Goal: Information Seeking & Learning: Find specific fact

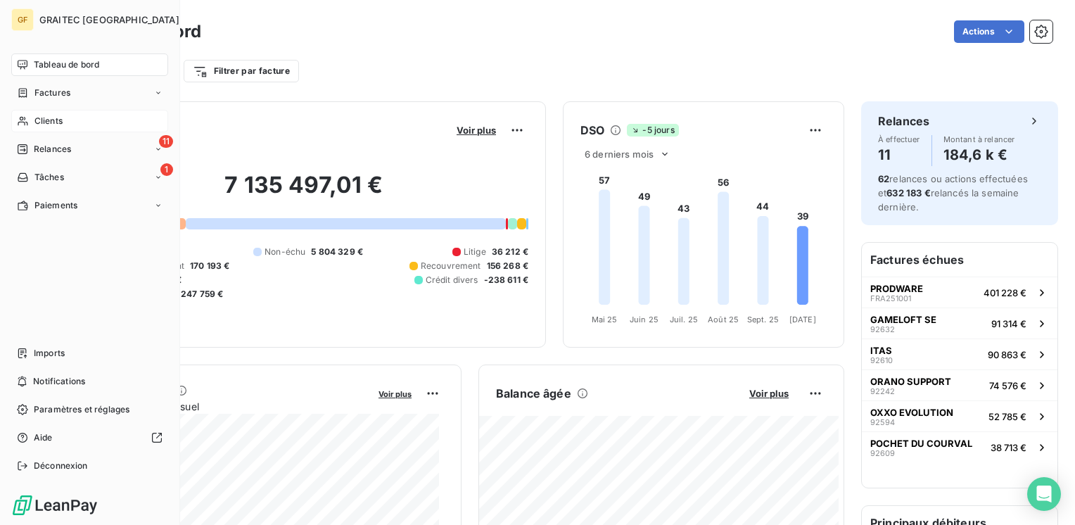
click at [39, 116] on span "Clients" at bounding box center [48, 121] width 28 height 13
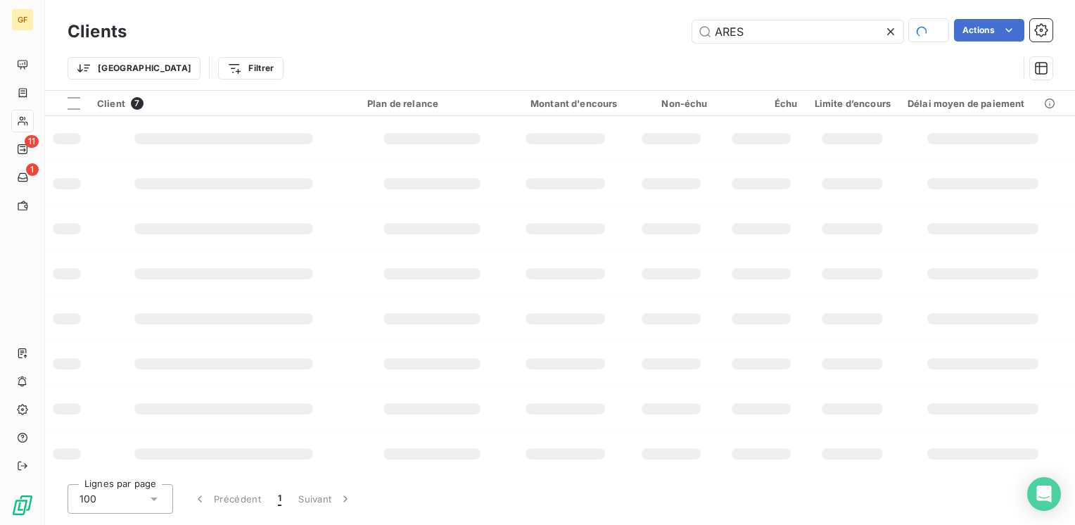
click at [269, 31] on div "ARES Actions" at bounding box center [597, 31] width 909 height 25
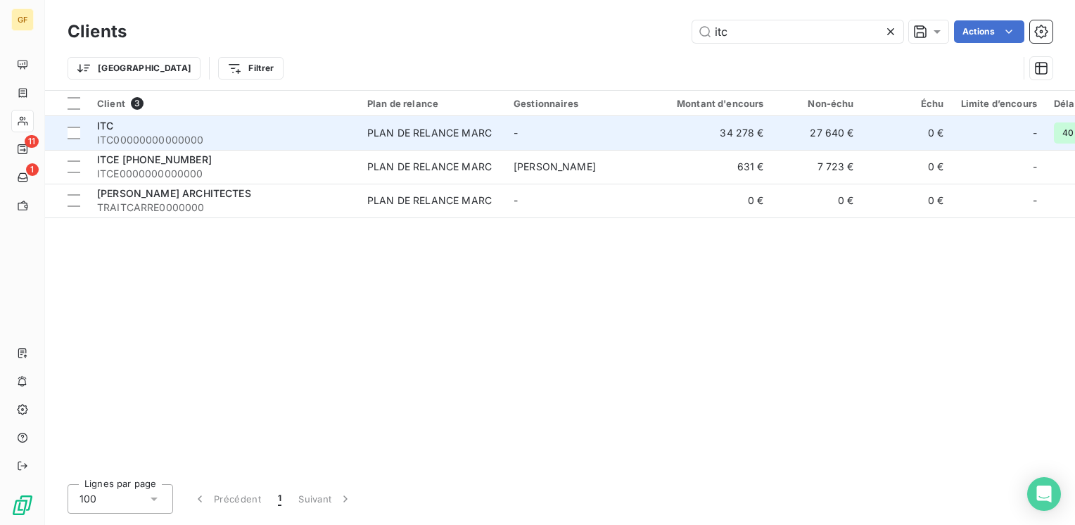
type input "itc"
click at [163, 124] on div "ITC" at bounding box center [223, 126] width 253 height 14
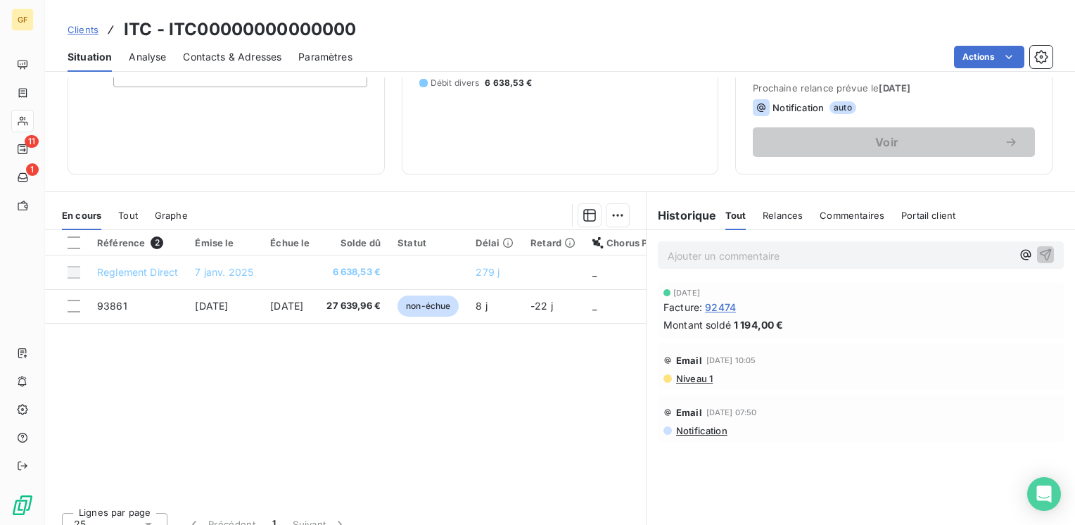
scroll to position [211, 0]
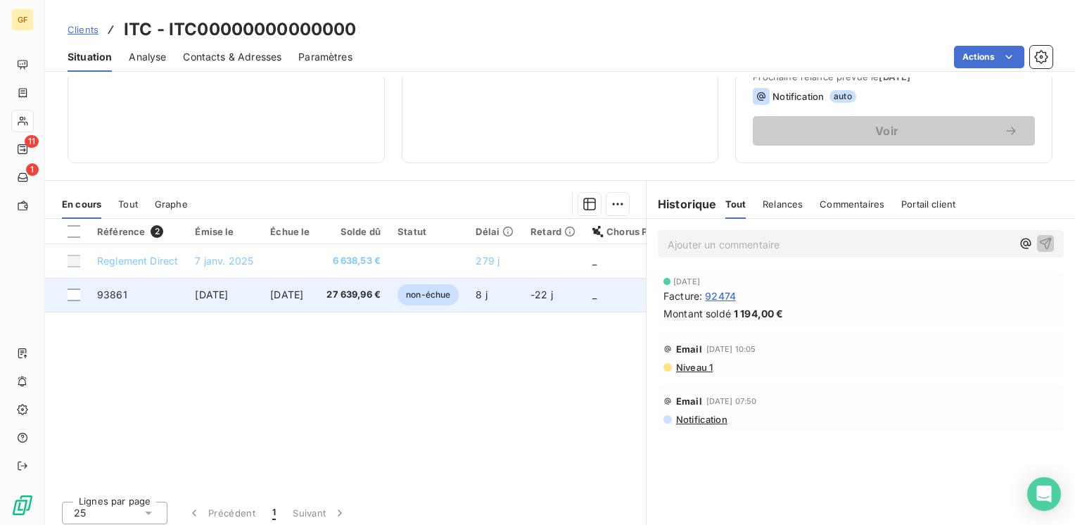
click at [290, 295] on span "[DATE]" at bounding box center [286, 294] width 33 height 12
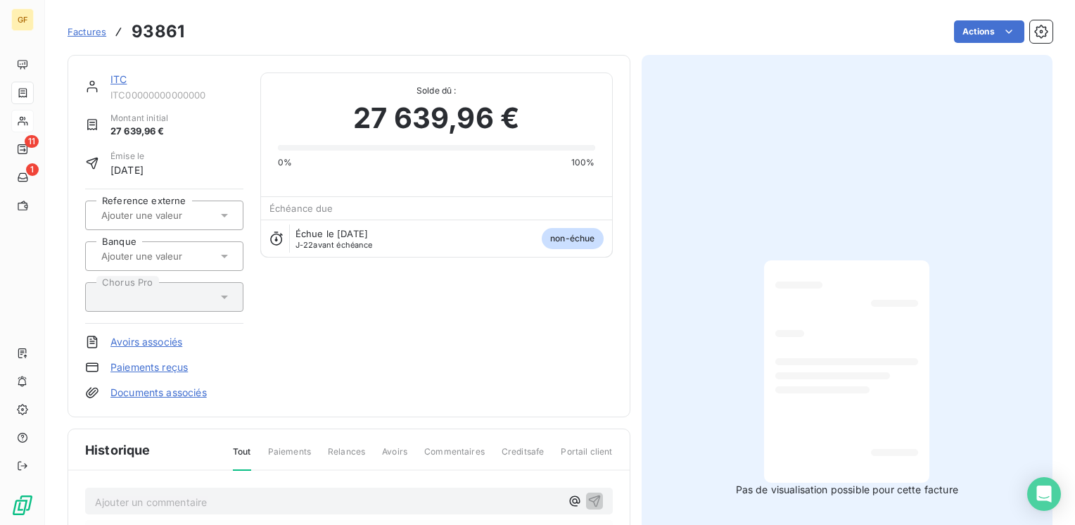
click at [431, 405] on div "ITC ITC00000000000000 Montant initial 27 639,96 € Émise le [DATE] Reference ext…" at bounding box center [349, 236] width 563 height 362
click at [117, 77] on link "ITC" at bounding box center [118, 79] width 16 height 12
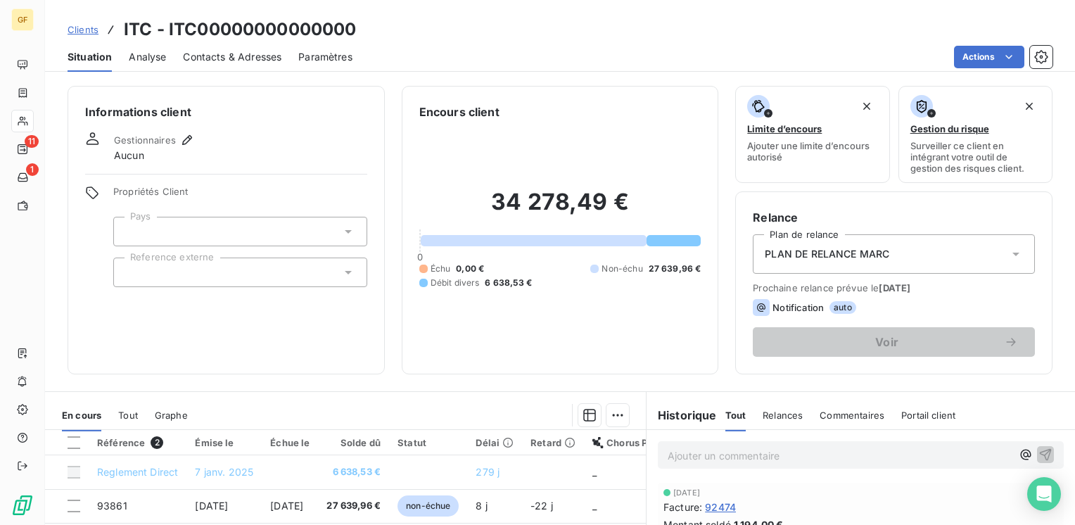
click at [253, 55] on span "Contacts & Adresses" at bounding box center [232, 57] width 98 height 14
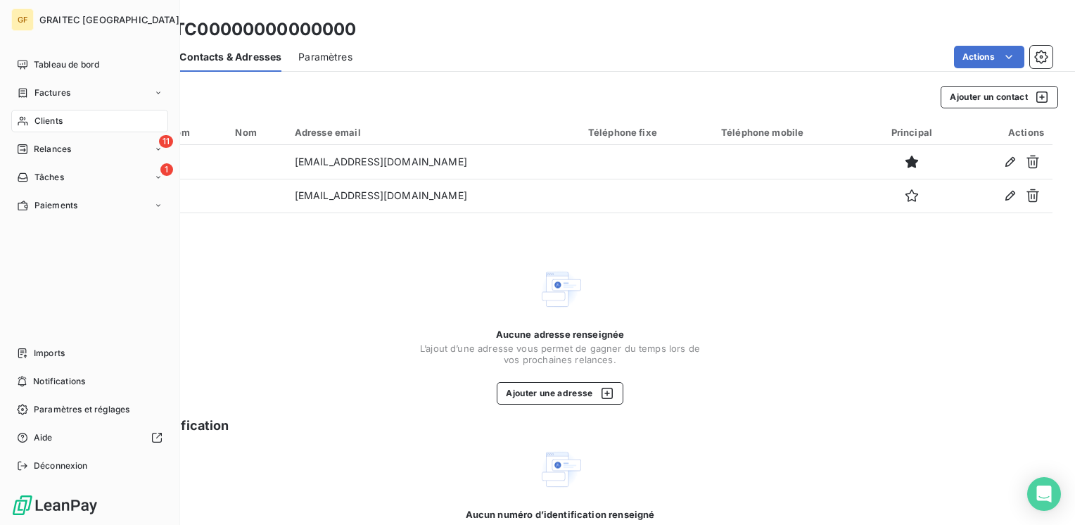
click at [42, 126] on span "Clients" at bounding box center [48, 121] width 28 height 13
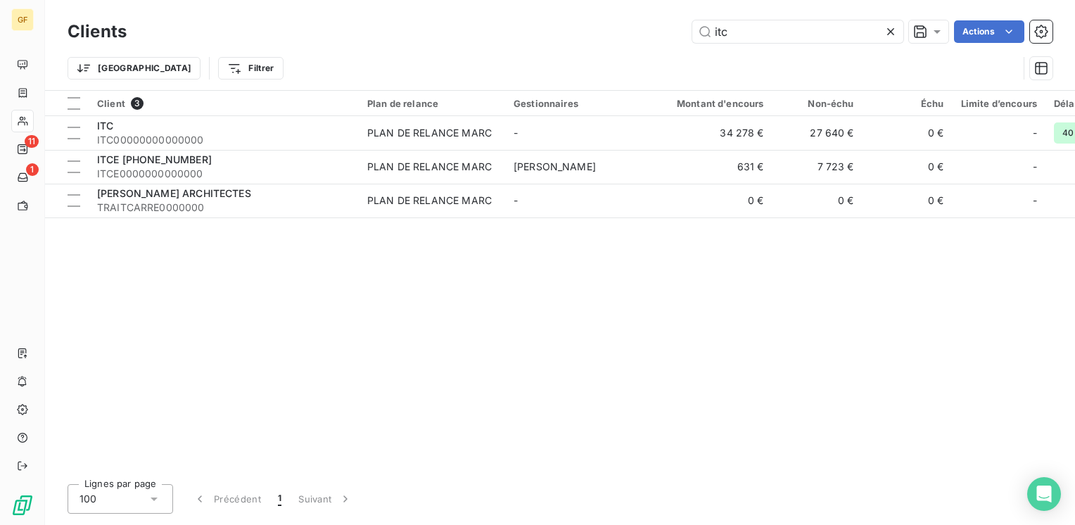
drag, startPoint x: 736, startPoint y: 42, endPoint x: 608, endPoint y: 53, distance: 128.5
click at [608, 53] on div "Clients itc Actions Trier Filtrer" at bounding box center [560, 53] width 985 height 73
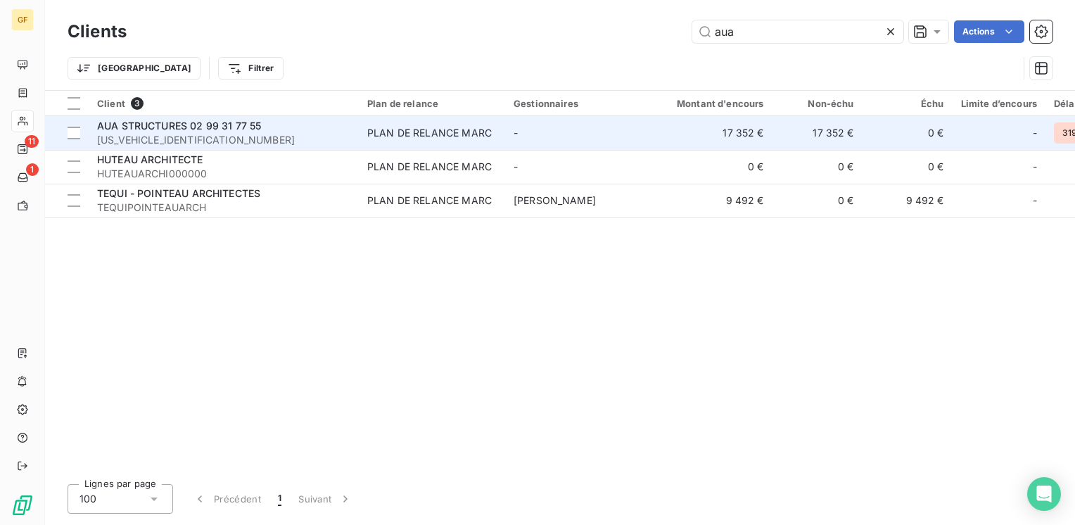
type input "aua"
click at [292, 133] on span "[US_VEHICLE_IDENTIFICATION_NUMBER]" at bounding box center [223, 140] width 253 height 14
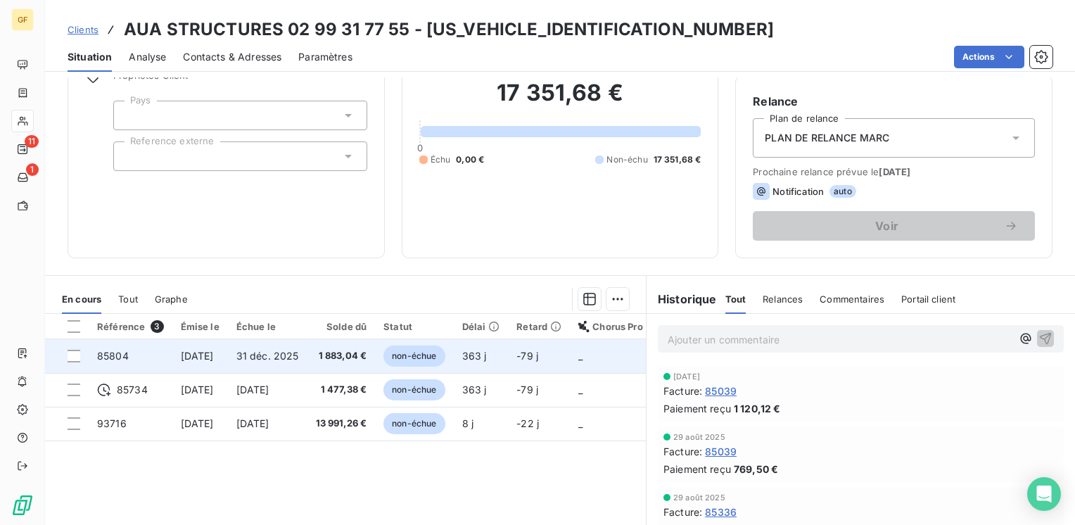
scroll to position [141, 0]
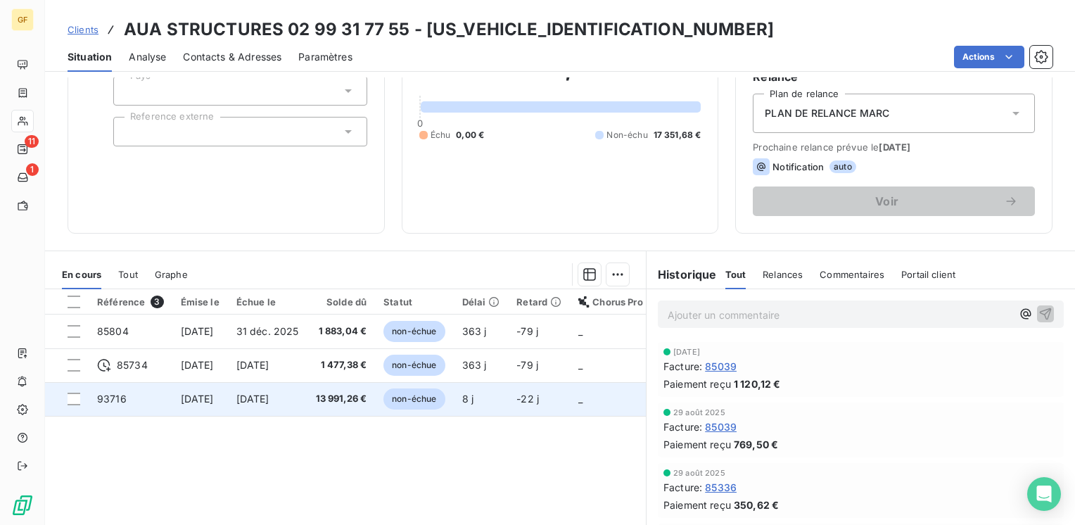
click at [346, 397] on span "13 991,26 €" at bounding box center [341, 399] width 51 height 14
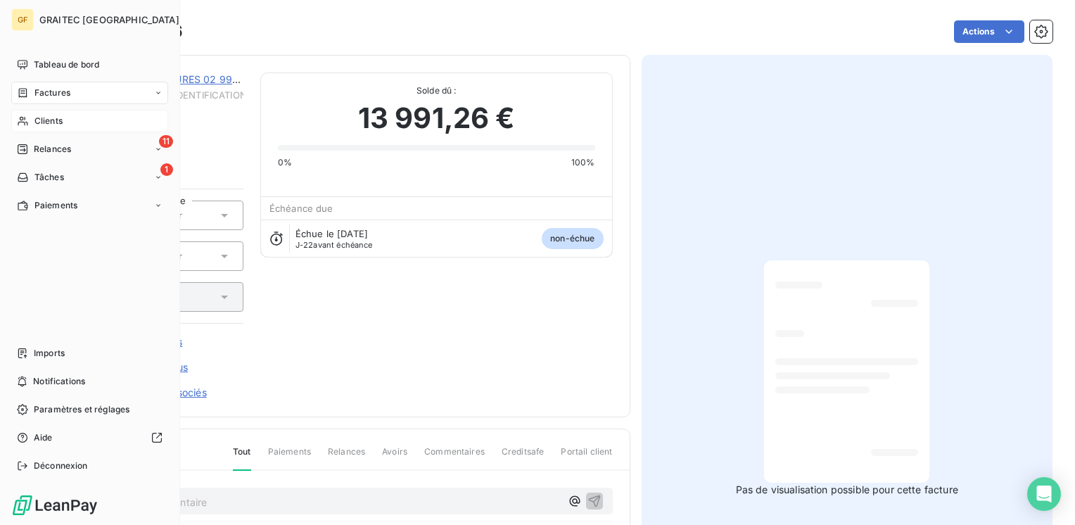
click at [46, 94] on span "Factures" at bounding box center [52, 92] width 36 height 13
click at [52, 94] on span "Factures" at bounding box center [52, 92] width 36 height 13
click at [48, 121] on span "Factures" at bounding box center [52, 121] width 36 height 13
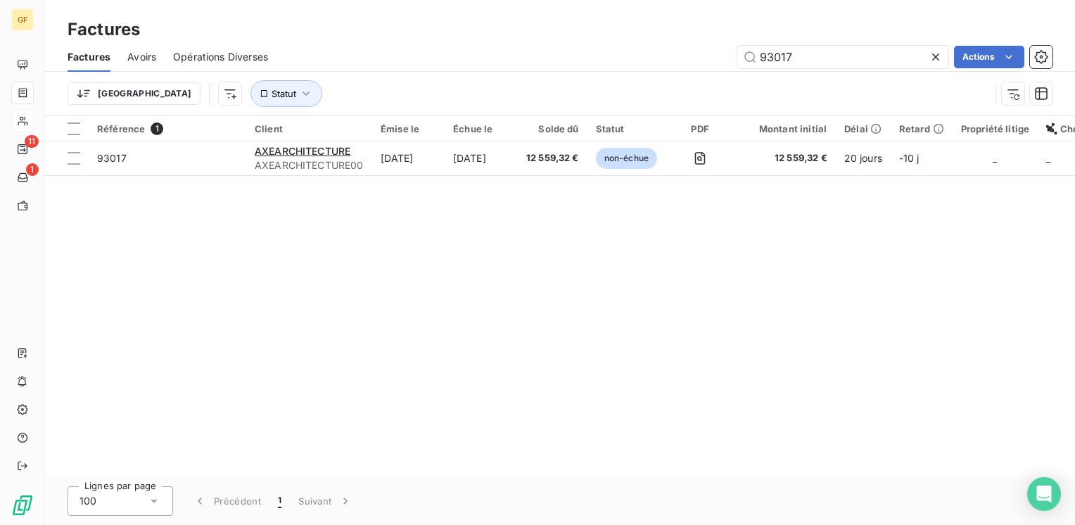
drag, startPoint x: 790, startPoint y: 54, endPoint x: 674, endPoint y: 79, distance: 118.6
click at [674, 79] on div "Factures Avoirs Opérations Diverses 93017 Actions Trier Statut" at bounding box center [560, 78] width 1030 height 73
type input "93656"
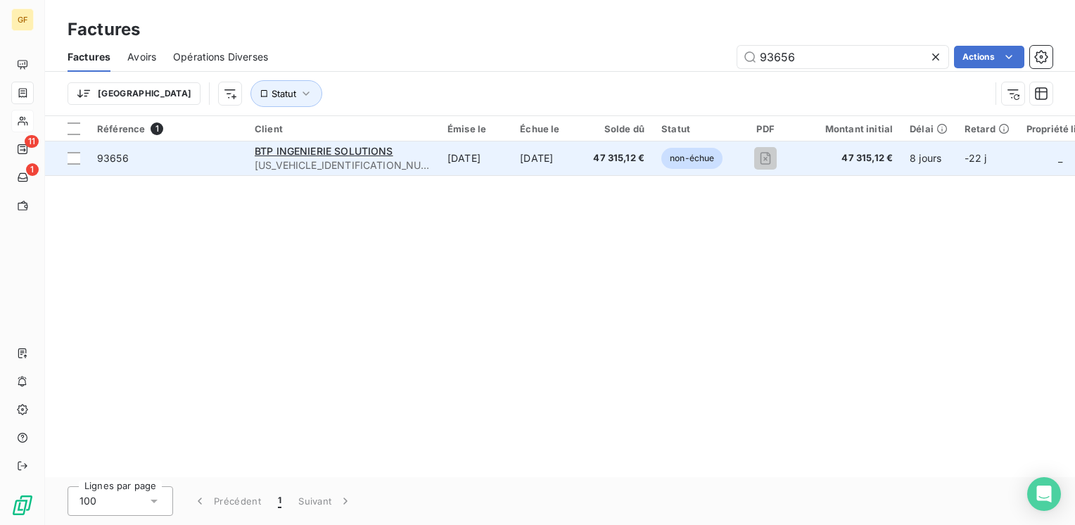
click at [313, 144] on div "BTP INGENIERIE SOLUTIONS" at bounding box center [343, 151] width 176 height 14
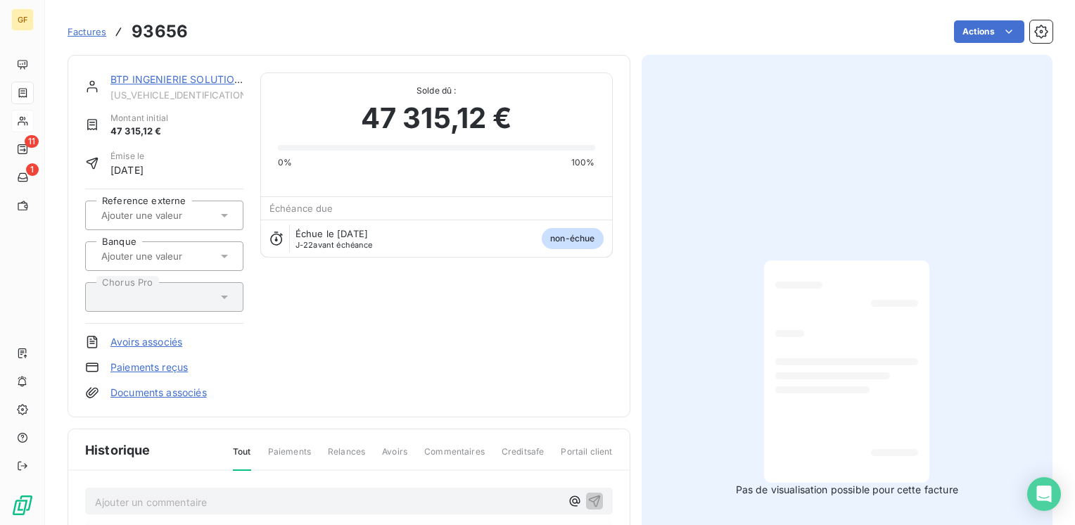
click at [374, 342] on div "BTP INGENIERIE SOLUTIONS [US_VEHICLE_IDENTIFICATION_NUMBER] Montant initial 47 …" at bounding box center [348, 235] width 527 height 327
click at [170, 81] on link "BTP INGENIERIE SOLUTIONS" at bounding box center [179, 79] width 139 height 12
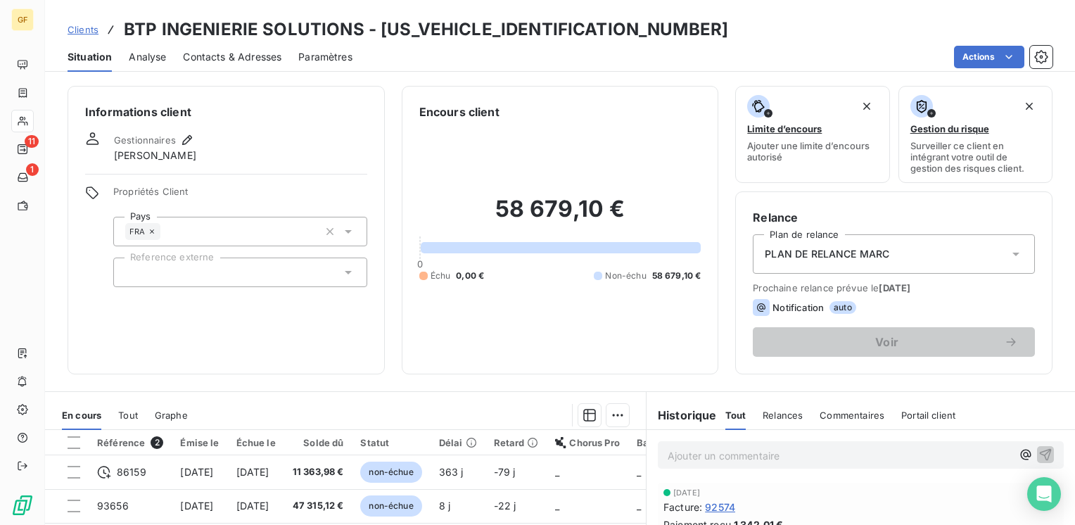
click at [261, 58] on span "Contacts & Adresses" at bounding box center [232, 57] width 98 height 14
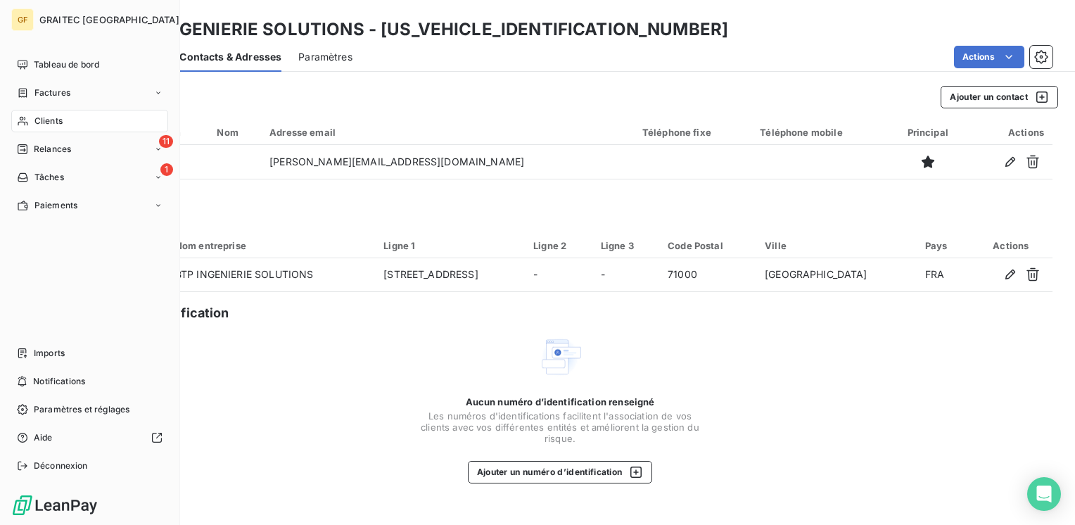
click at [44, 117] on span "Clients" at bounding box center [48, 121] width 28 height 13
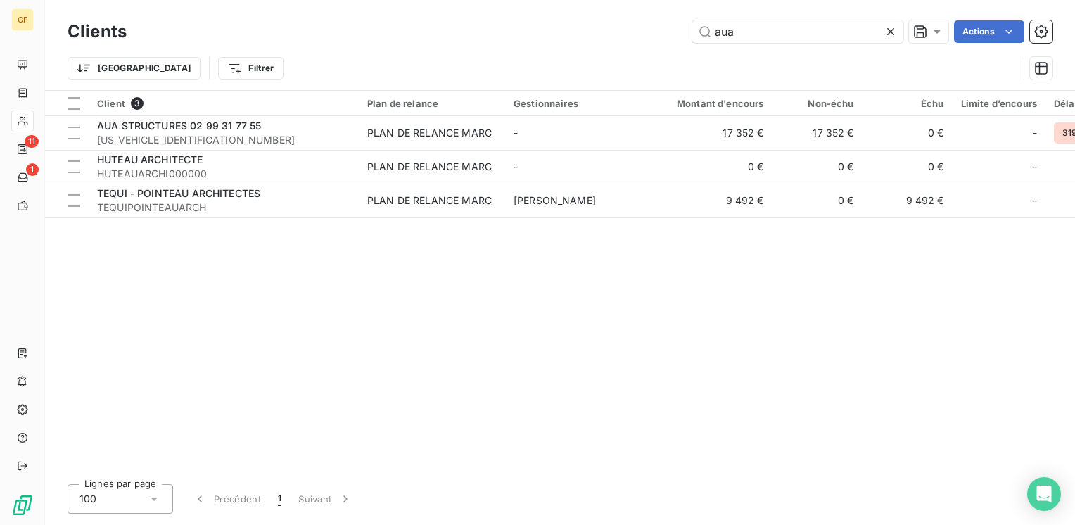
drag, startPoint x: 769, startPoint y: 32, endPoint x: 542, endPoint y: 51, distance: 227.9
click at [542, 51] on div "Clients aua Actions Trier Filtrer" at bounding box center [560, 53] width 985 height 73
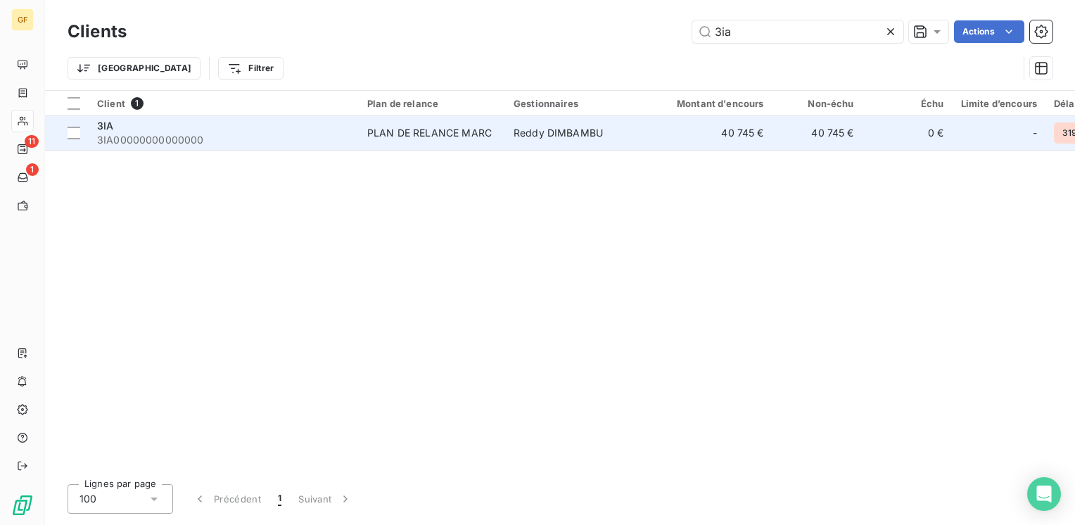
type input "3ia"
click at [390, 134] on div "PLAN DE RELANCE MARC" at bounding box center [429, 133] width 124 height 14
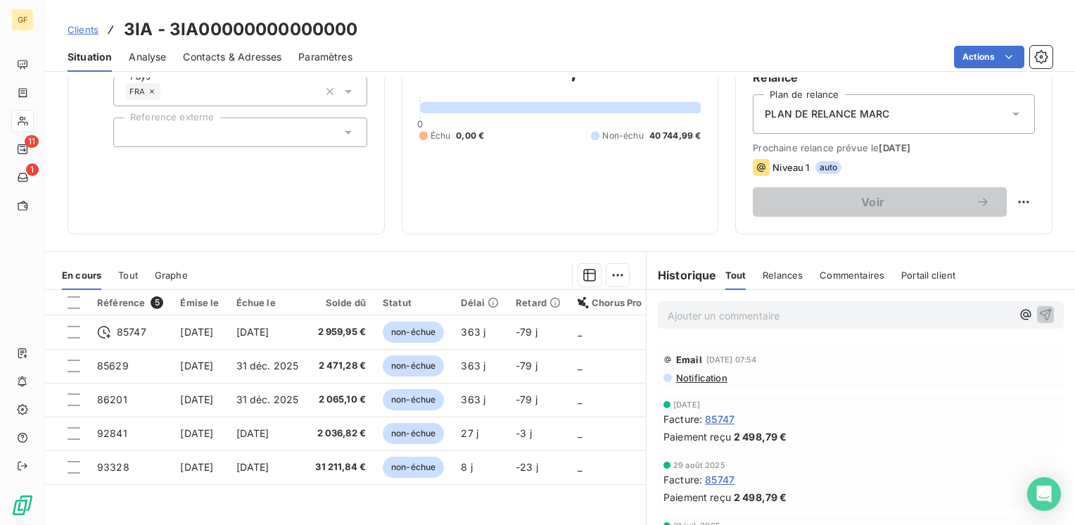
scroll to position [141, 0]
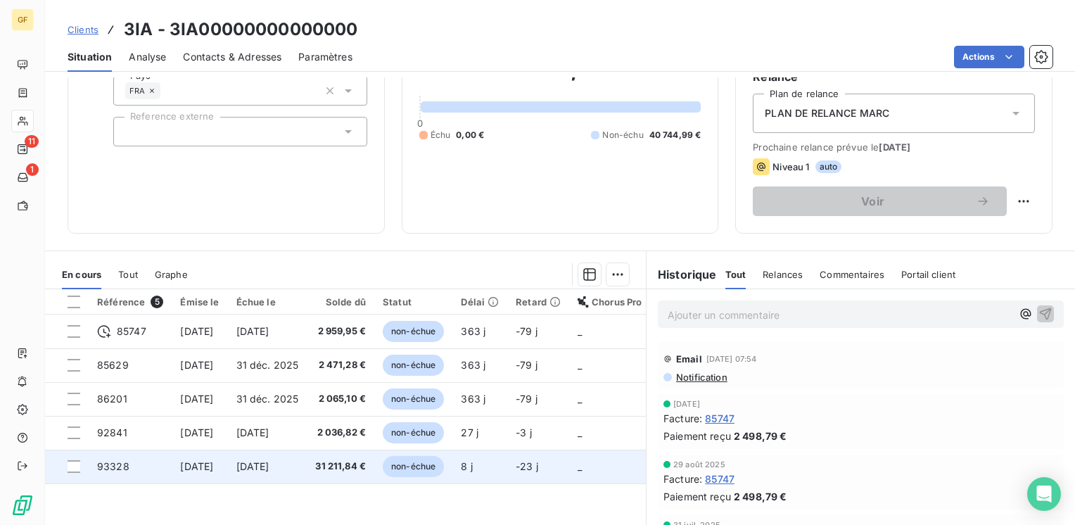
click at [307, 457] on td "[DATE]" at bounding box center [267, 466] width 79 height 34
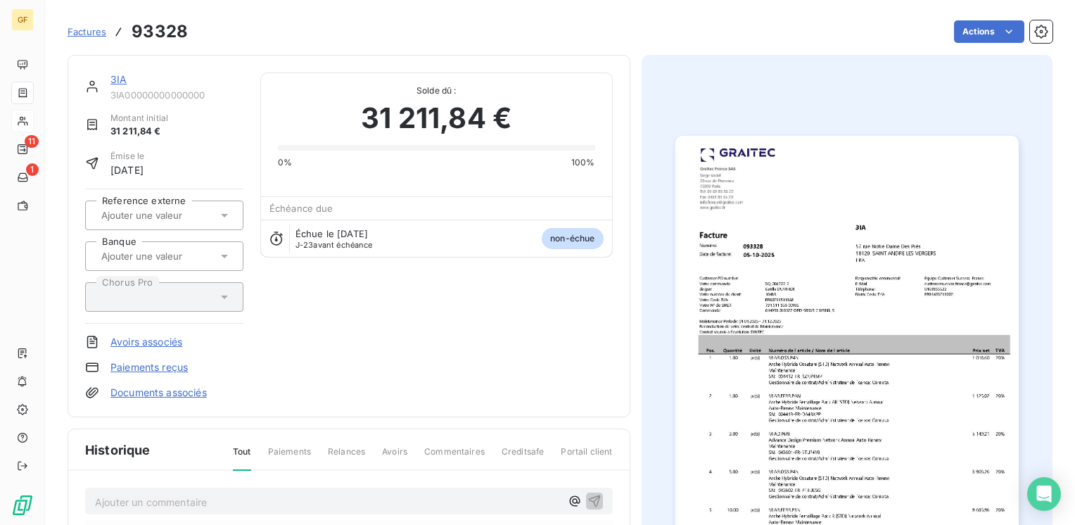
click at [837, 285] on img "button" at bounding box center [846, 378] width 343 height 485
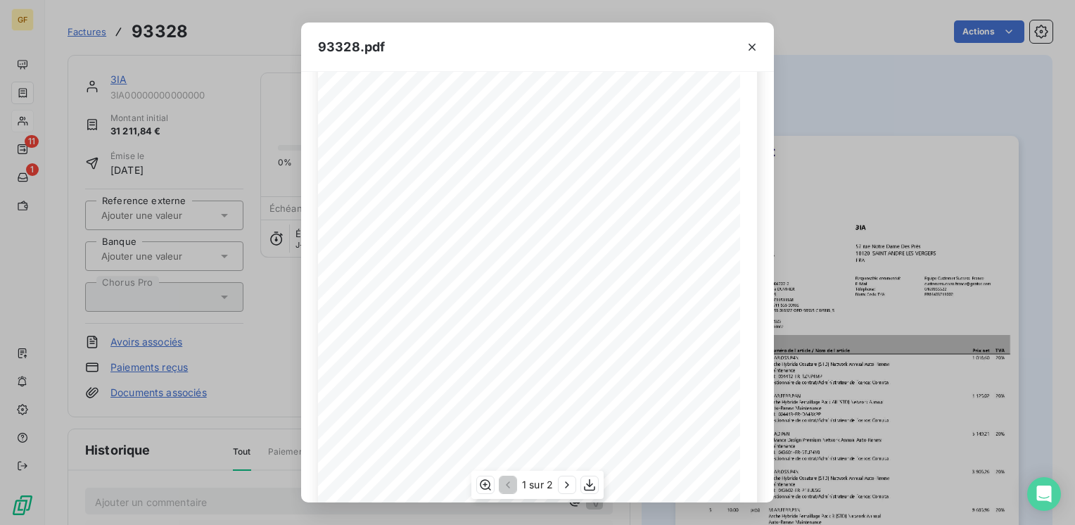
scroll to position [199, 0]
click at [582, 480] on icon "button" at bounding box center [589, 484] width 14 height 14
click at [747, 44] on icon "button" at bounding box center [752, 47] width 14 height 14
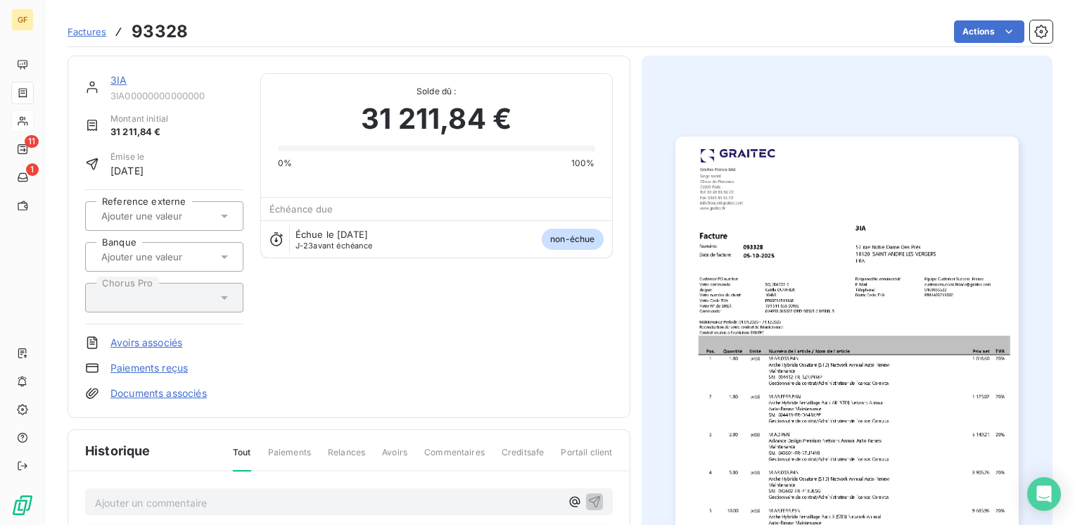
scroll to position [1, 0]
click at [120, 78] on link "3IA" at bounding box center [118, 78] width 16 height 12
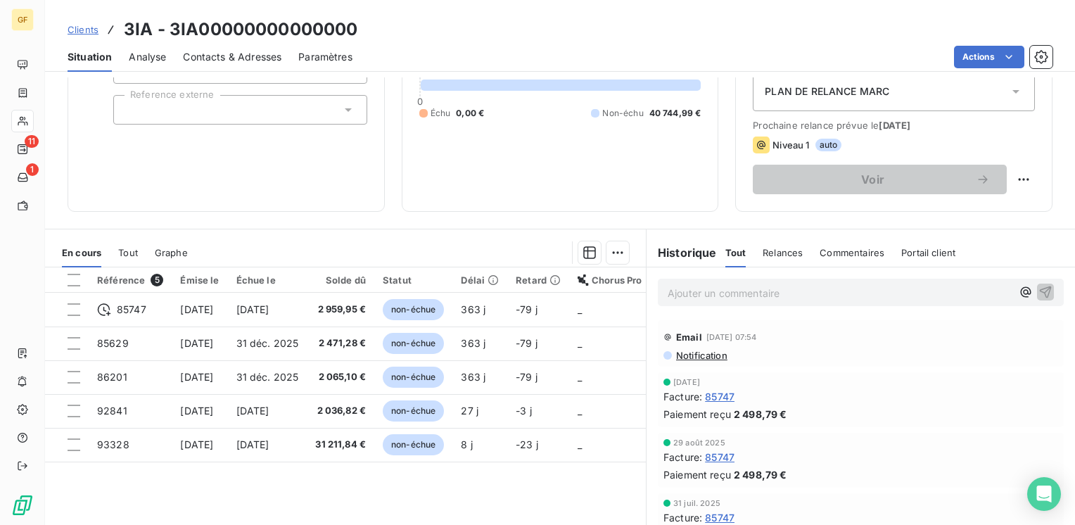
scroll to position [217, 0]
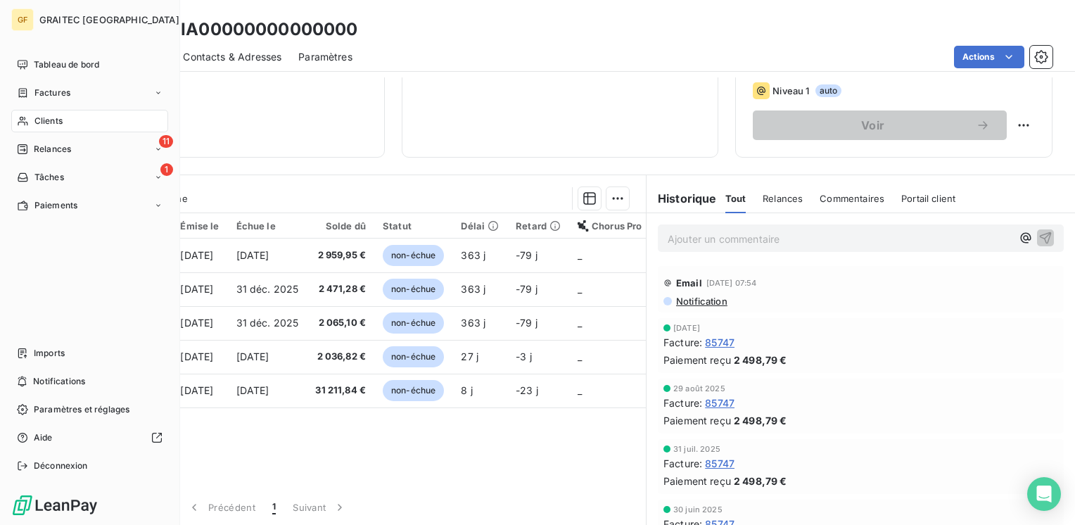
drag, startPoint x: 40, startPoint y: 121, endPoint x: 79, endPoint y: 117, distance: 39.6
click at [43, 121] on span "Clients" at bounding box center [48, 121] width 28 height 13
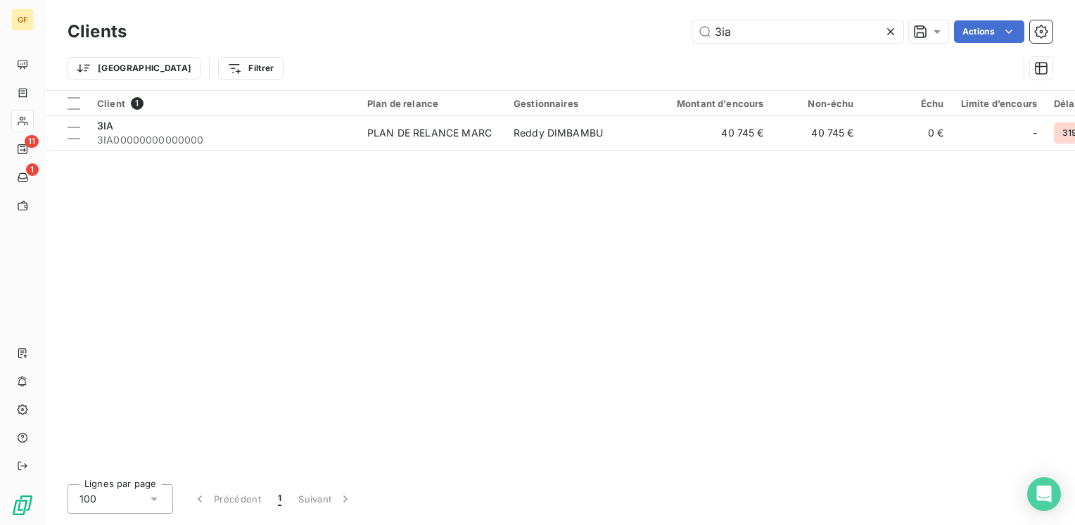
drag, startPoint x: 762, startPoint y: 32, endPoint x: 321, endPoint y: 56, distance: 441.6
click at [324, 58] on div "Clients 3ia Actions Trier Filtrer" at bounding box center [560, 53] width 985 height 73
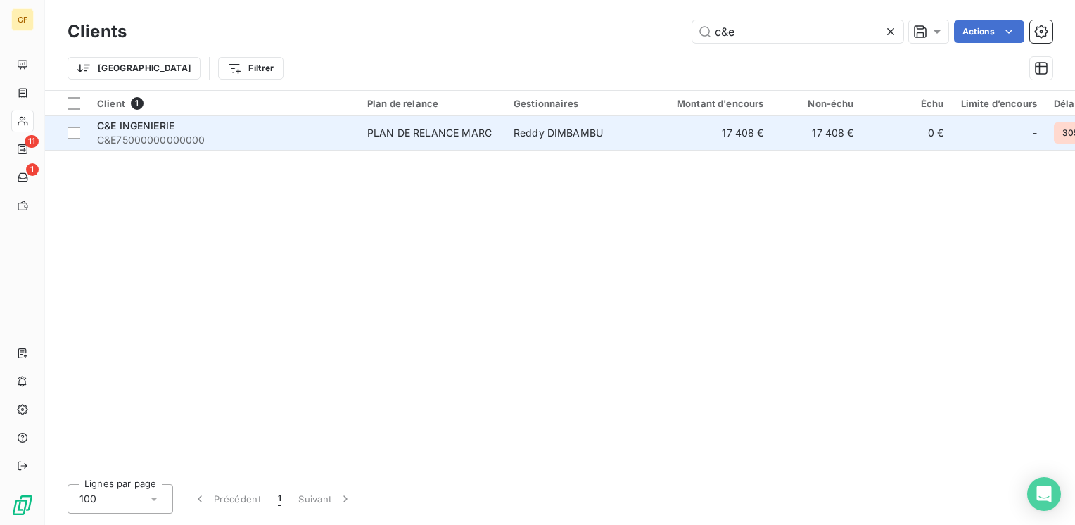
type input "c&e"
click at [144, 120] on span "C&E INGENIERIE" at bounding box center [135, 126] width 77 height 12
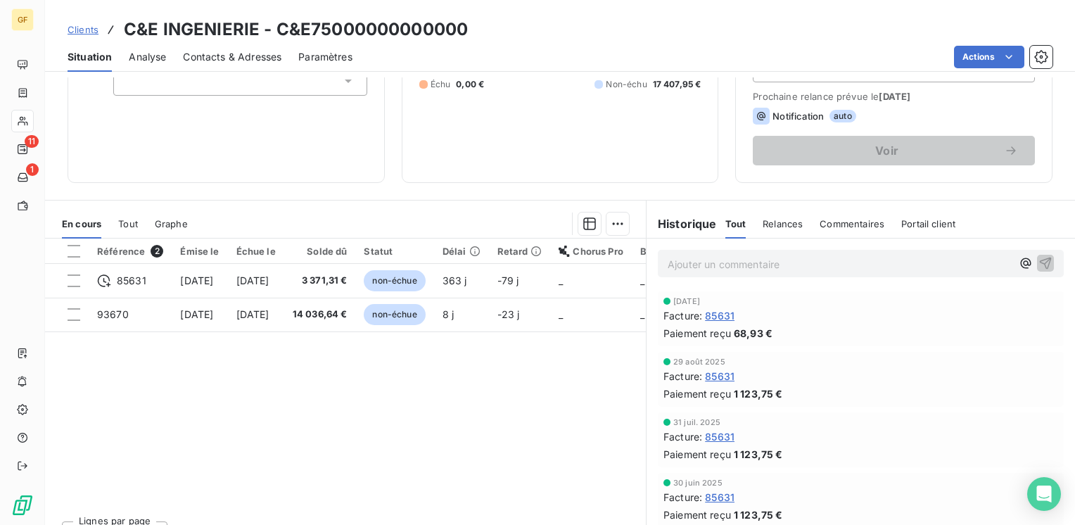
scroll to position [211, 0]
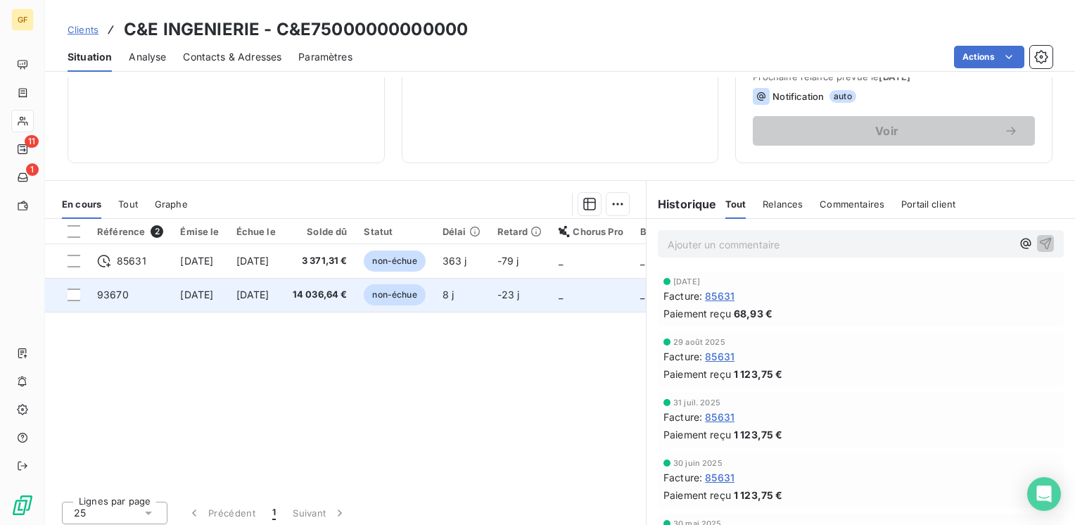
click at [327, 293] on td "14 036,64 €" at bounding box center [320, 295] width 72 height 34
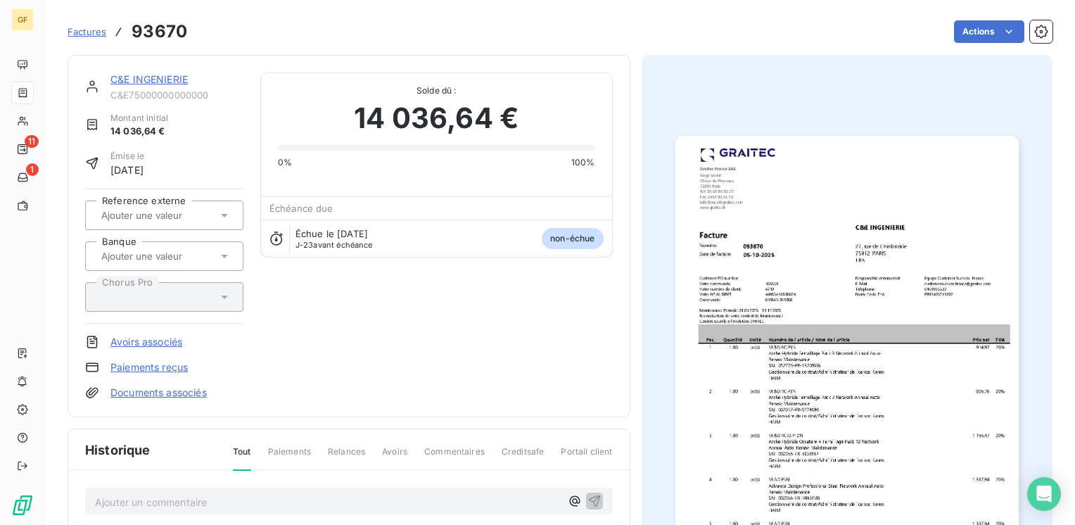
click at [816, 437] on img "button" at bounding box center [846, 378] width 343 height 485
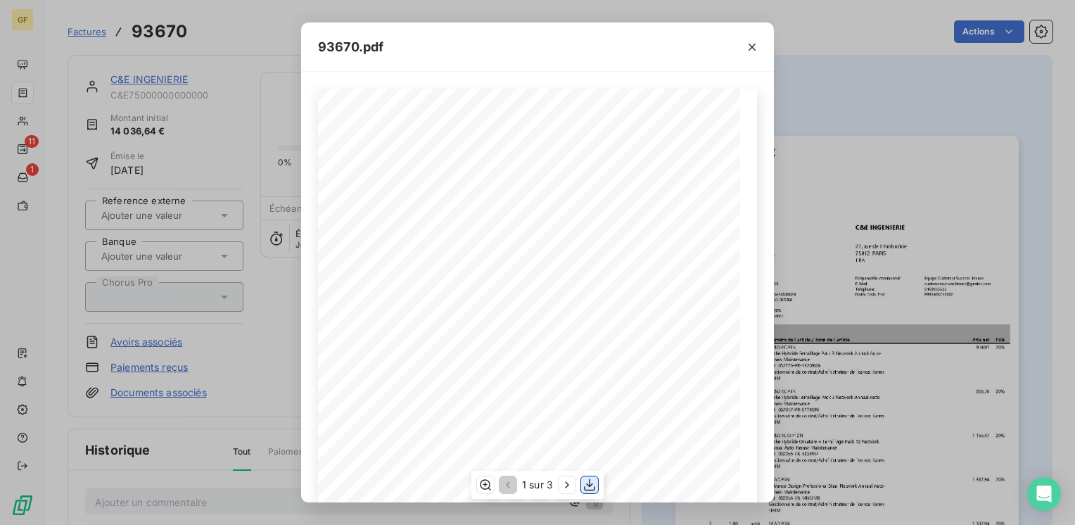
click at [594, 486] on icon "button" at bounding box center [589, 484] width 11 height 12
drag, startPoint x: 247, startPoint y: 353, endPoint x: 179, endPoint y: 97, distance: 264.9
click at [247, 353] on div "93670.pdf Pos. Quantité Unité Numéro de l'article / Nom de l'article Prix net T…" at bounding box center [537, 262] width 1075 height 525
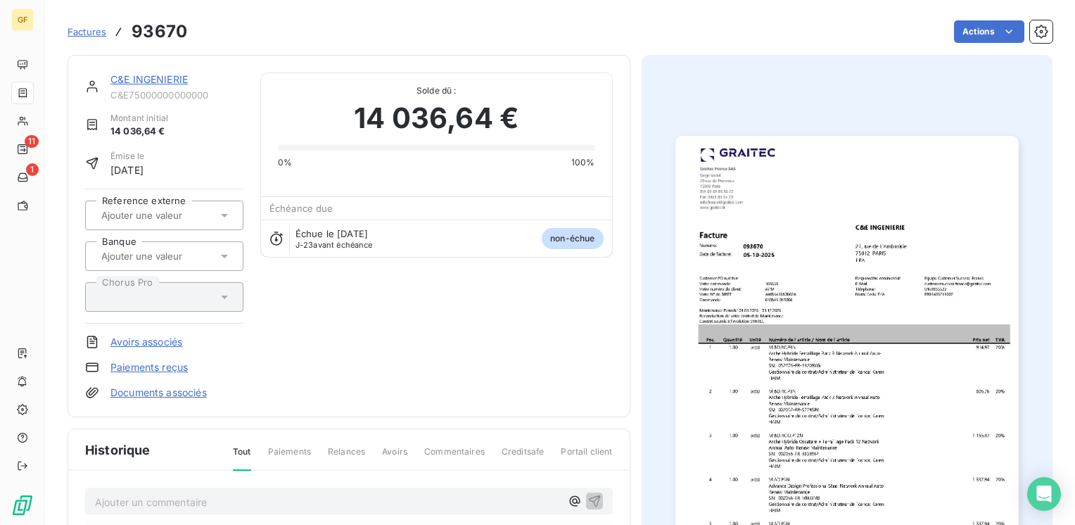
click at [162, 79] on link "C&E INGENIERIE" at bounding box center [148, 79] width 77 height 12
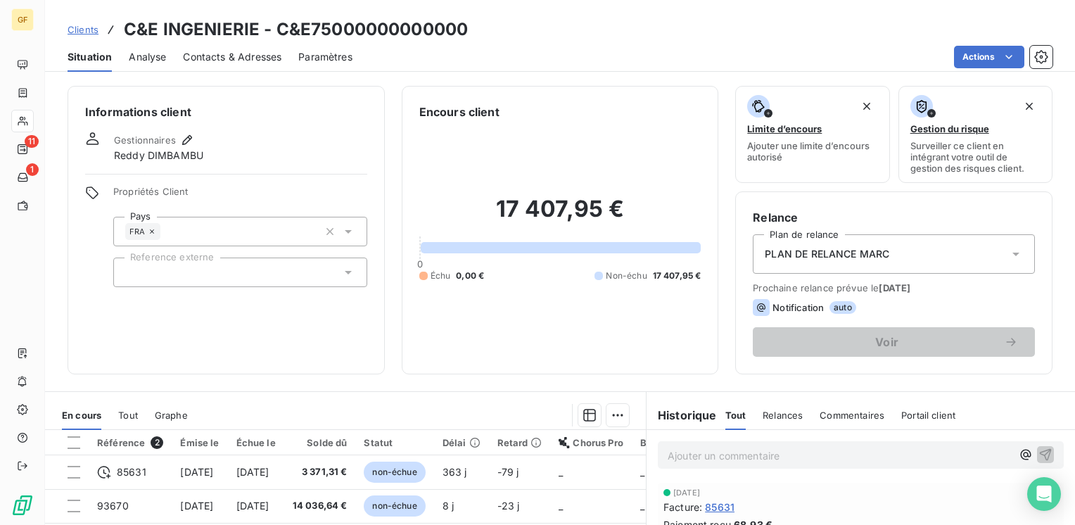
click at [230, 62] on span "Contacts & Adresses" at bounding box center [232, 57] width 98 height 14
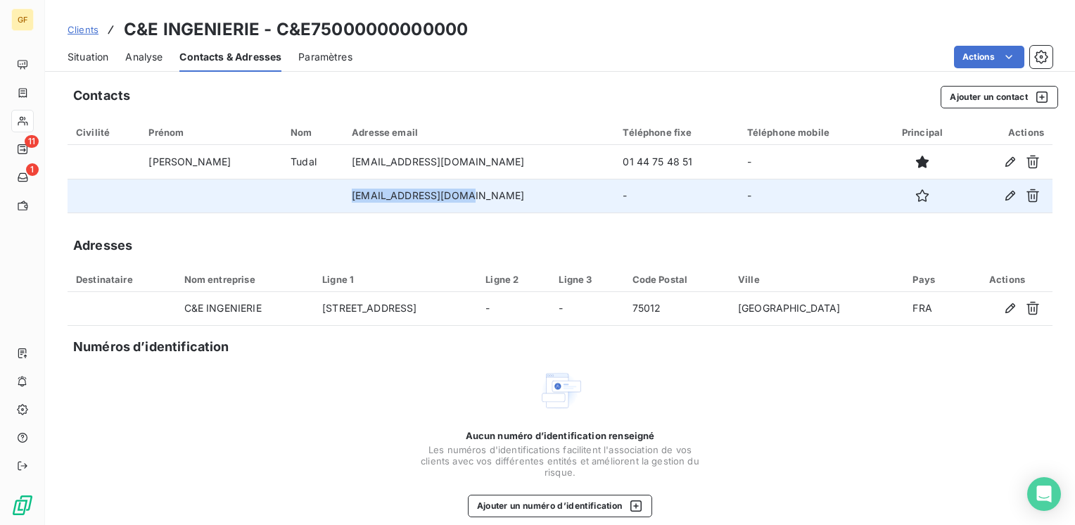
drag, startPoint x: 433, startPoint y: 193, endPoint x: 319, endPoint y: 205, distance: 115.2
click at [343, 205] on td "[EMAIL_ADDRESS][DOMAIN_NAME]" at bounding box center [478, 196] width 271 height 34
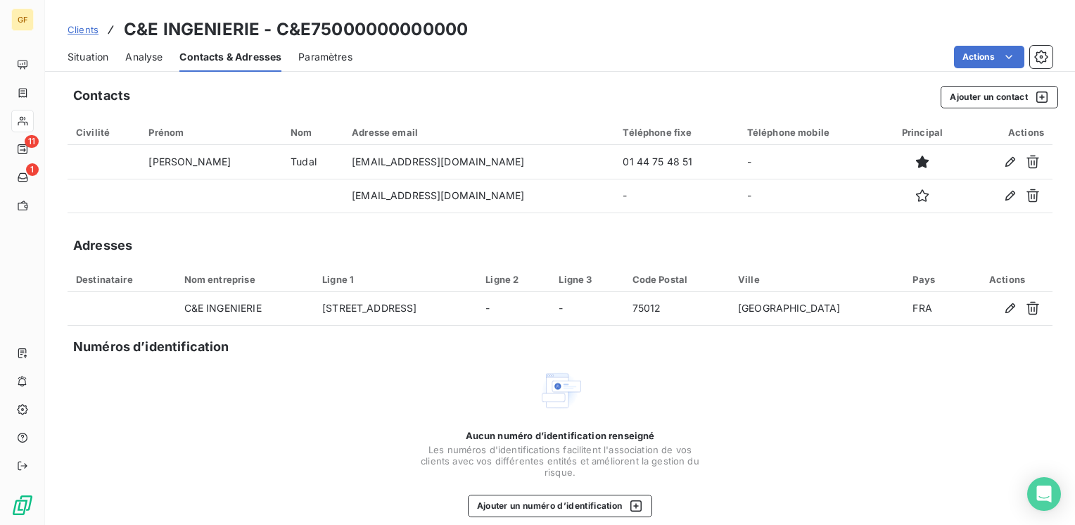
click at [506, 250] on div "Adresses" at bounding box center [560, 246] width 985 height 20
drag, startPoint x: 256, startPoint y: 27, endPoint x: 121, endPoint y: 27, distance: 135.0
click at [121, 27] on div "Clients C&E INGENIERIE - C&E75000000000000" at bounding box center [268, 29] width 400 height 25
copy h3 "C&E INGENIERIE"
